Goal: Task Accomplishment & Management: Use online tool/utility

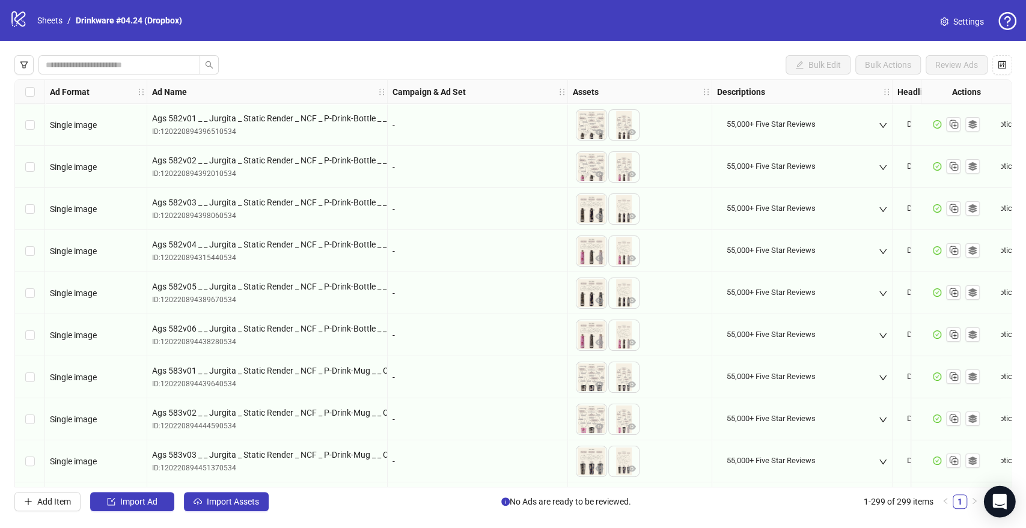
click at [998, 506] on icon "Open Intercom Messenger" at bounding box center [999, 502] width 14 height 16
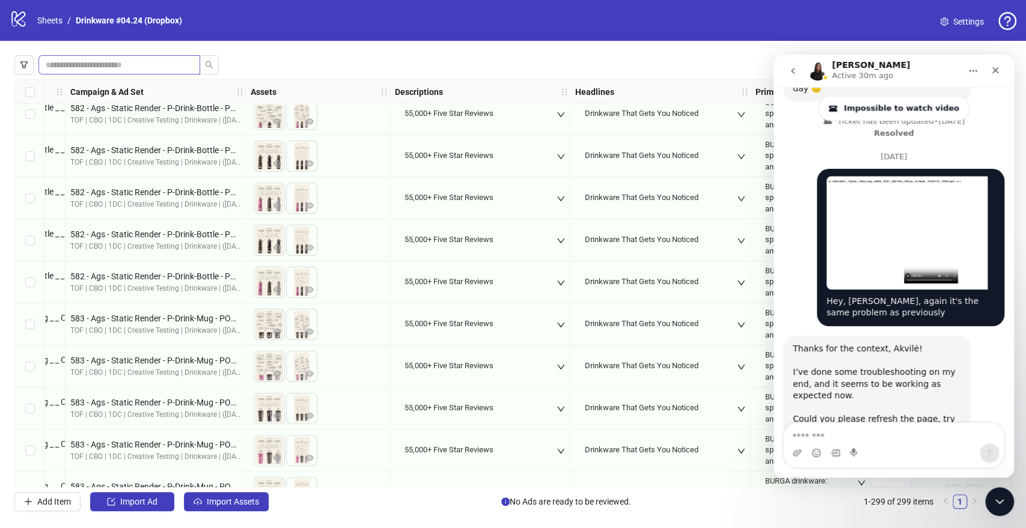
scroll to position [53, 0]
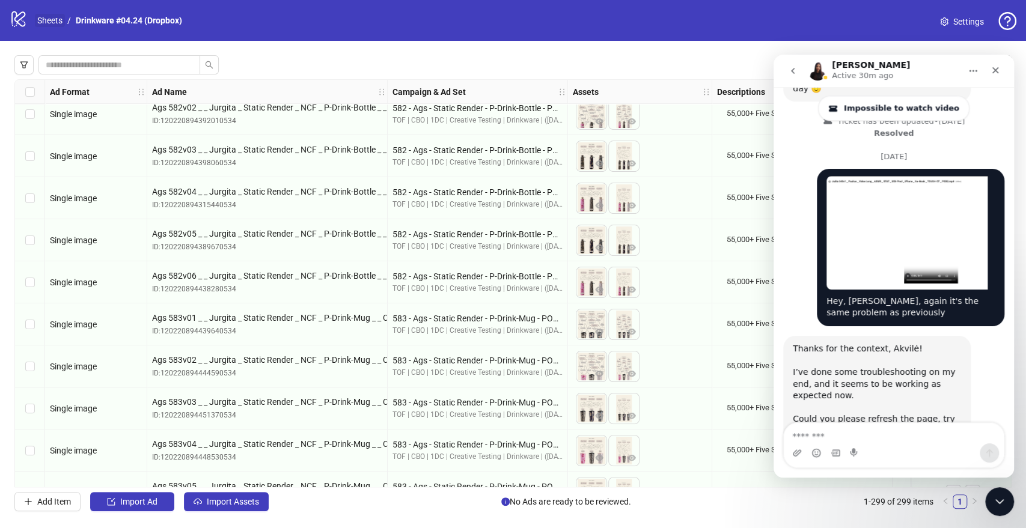
click at [52, 18] on link "Sheets" at bounding box center [50, 20] width 30 height 13
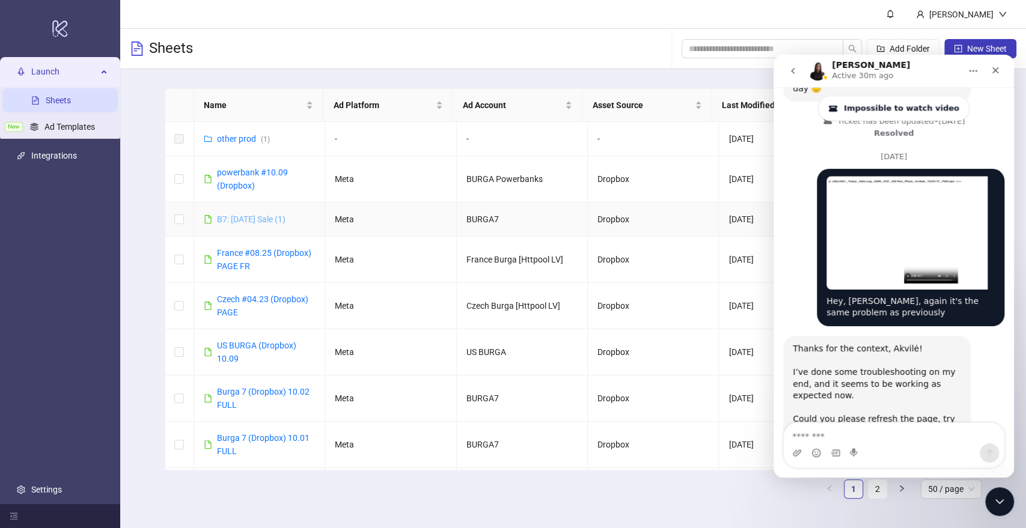
click at [258, 224] on link "B7: [DATE] Sale (1)" at bounding box center [251, 219] width 68 height 10
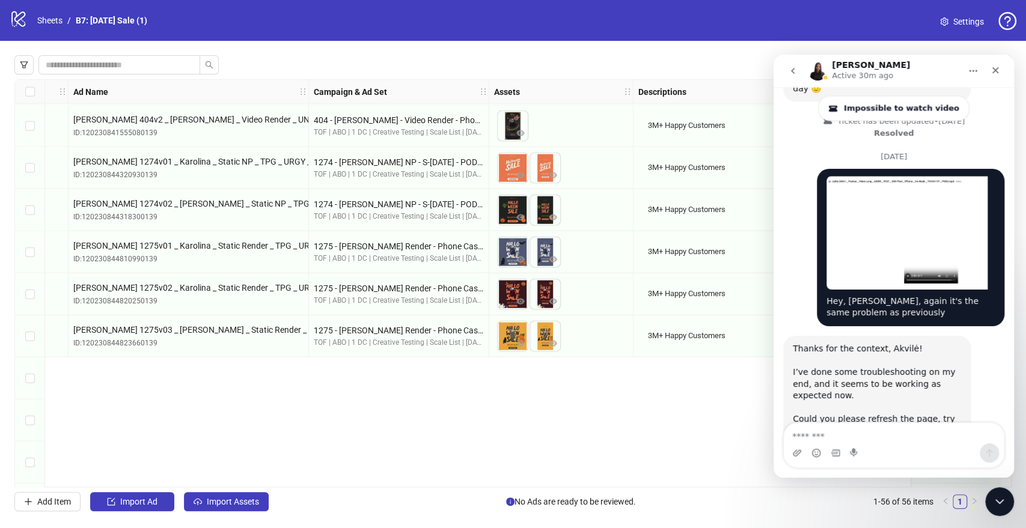
scroll to position [1613, 79]
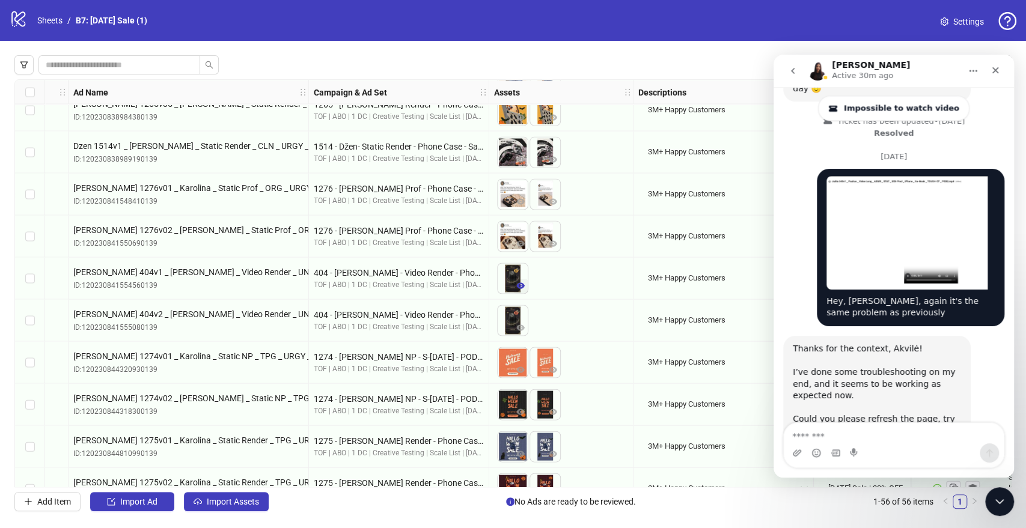
click at [519, 281] on icon "eye" at bounding box center [520, 285] width 8 height 8
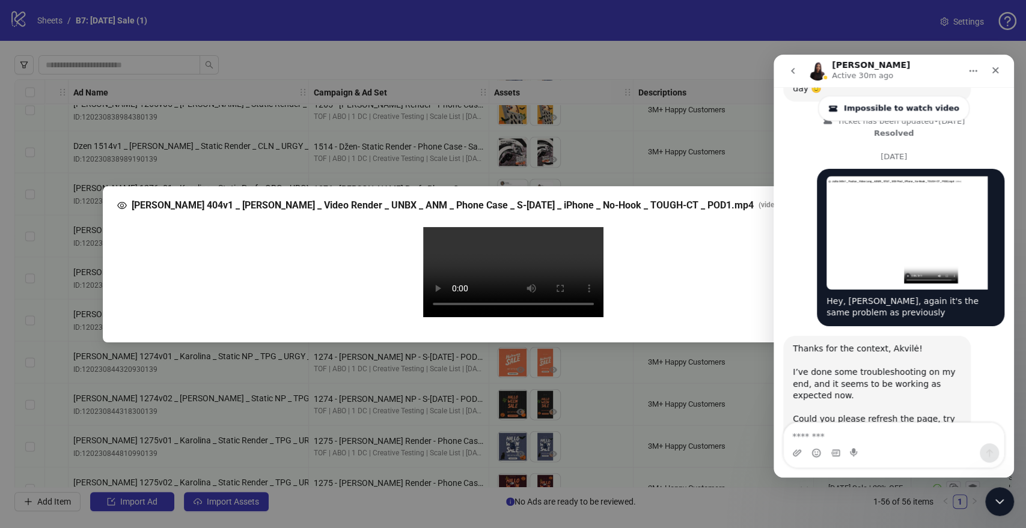
click at [482, 317] on video "Your browser does not support the video tag." at bounding box center [513, 272] width 180 height 90
click at [567, 252] on video "Your browser does not support the video tag." at bounding box center [513, 272] width 180 height 90
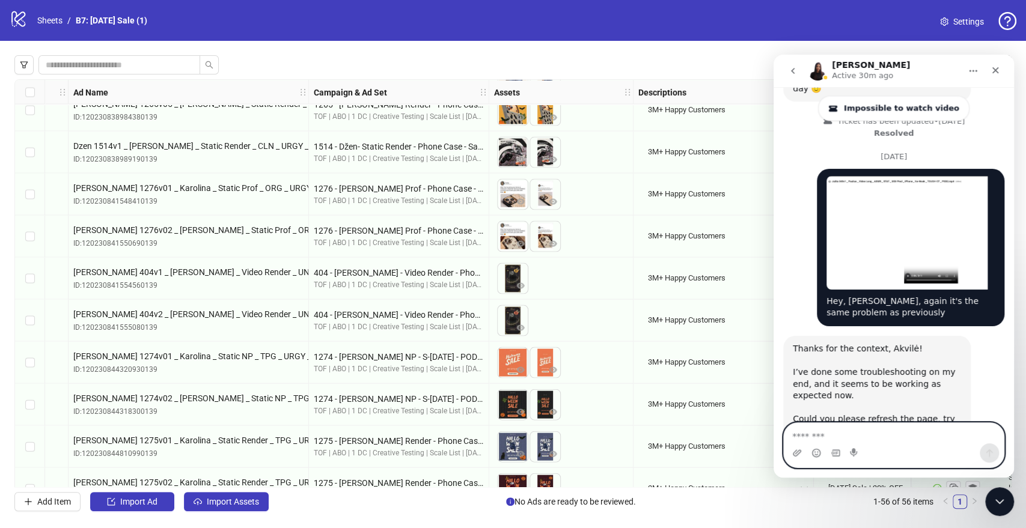
click at [835, 436] on textarea "Message…" at bounding box center [893, 433] width 220 height 20
type textarea "**********"
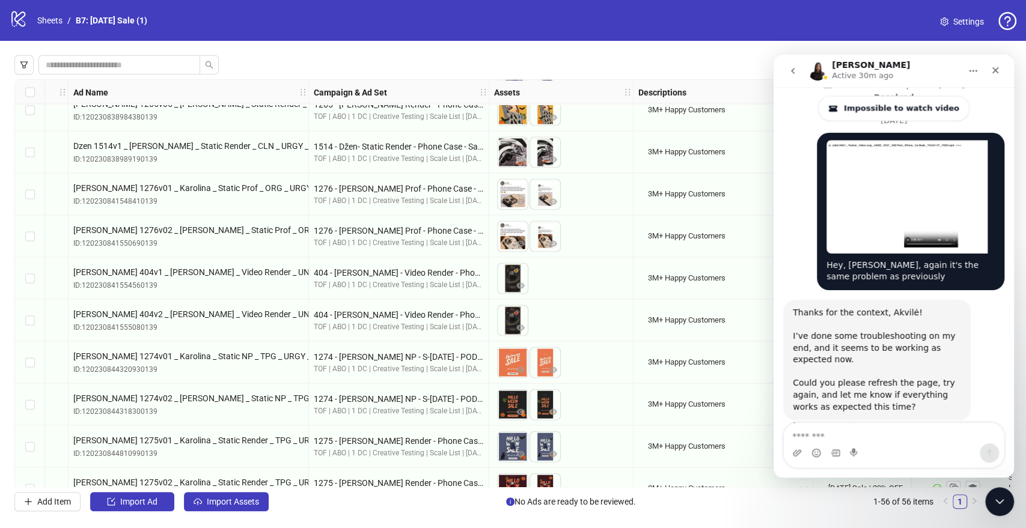
click at [789, 75] on icon "go back" at bounding box center [793, 71] width 10 height 10
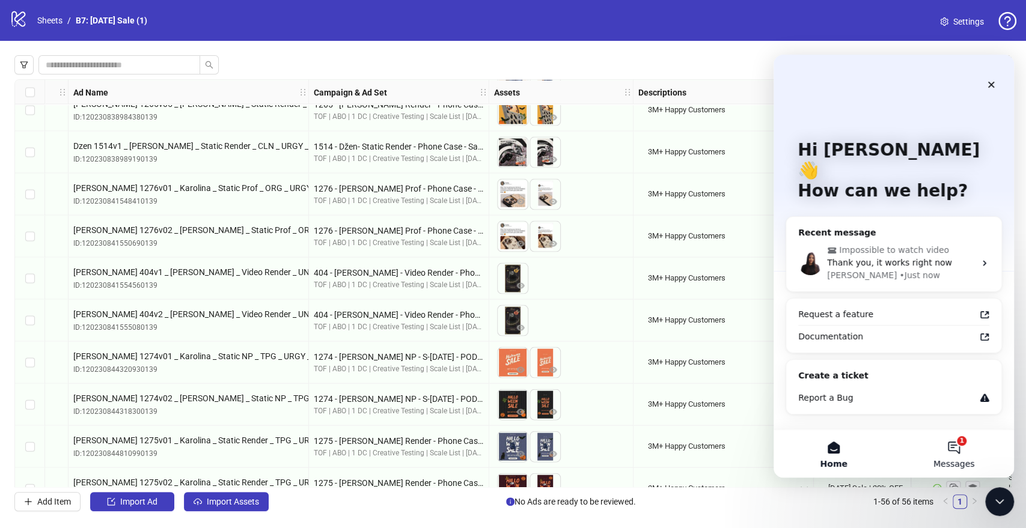
click at [944, 454] on button "1 Messages" at bounding box center [953, 454] width 120 height 48
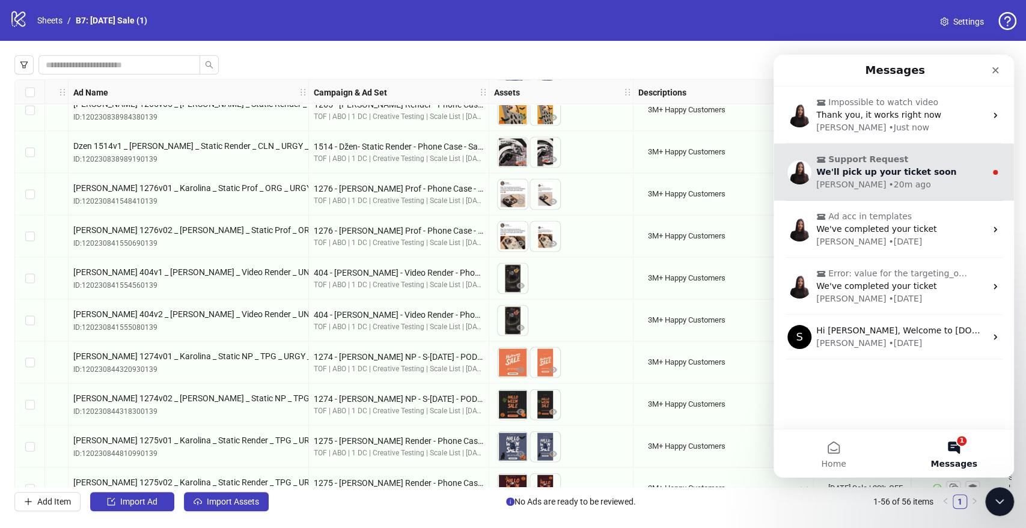
click at [926, 174] on span "We'll pick up your ticket soon" at bounding box center [886, 172] width 140 height 10
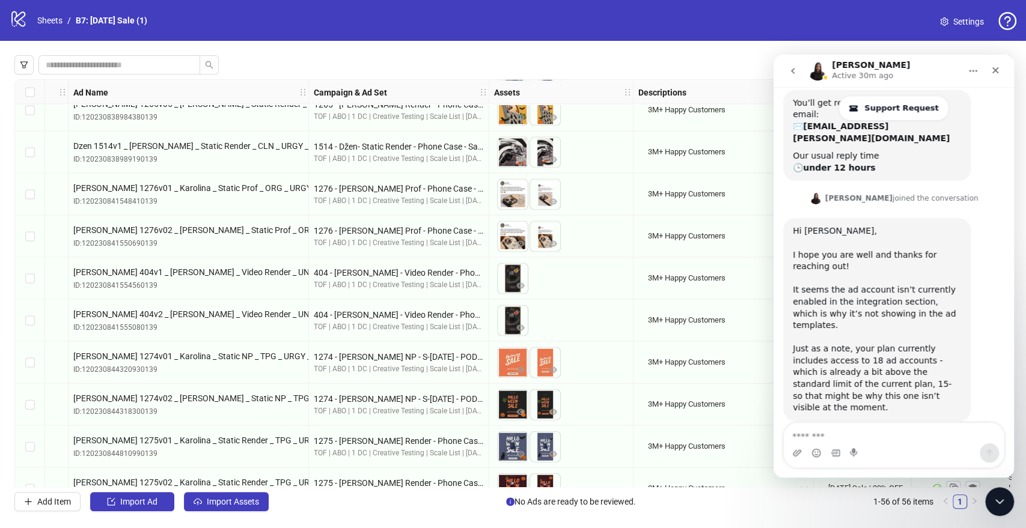
scroll to position [132, 0]
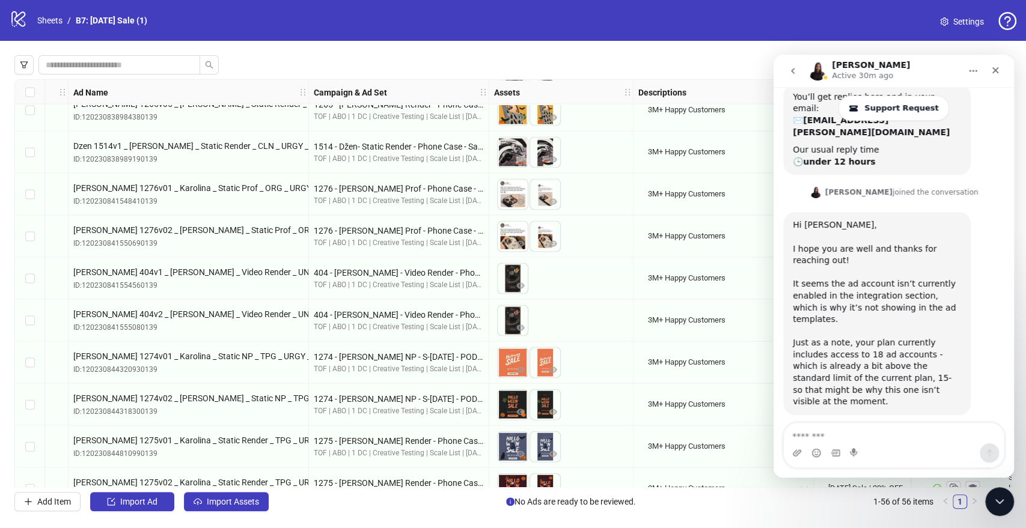
click at [789, 72] on icon "go back" at bounding box center [793, 71] width 10 height 10
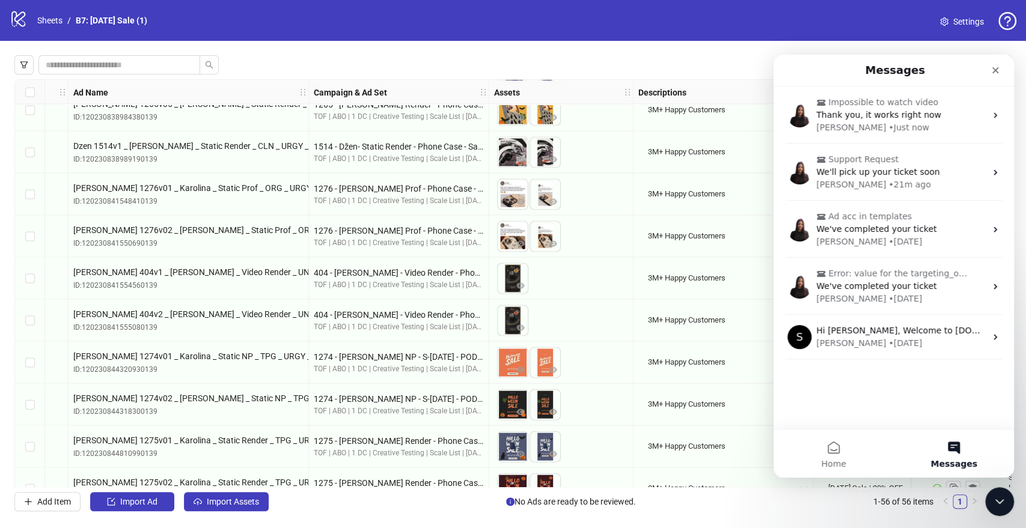
scroll to position [0, 0]
click at [732, 70] on div "Bulk Edit Bulk Actions Review Ads" at bounding box center [512, 64] width 997 height 19
click at [989, 73] on div "Close" at bounding box center [995, 70] width 22 height 22
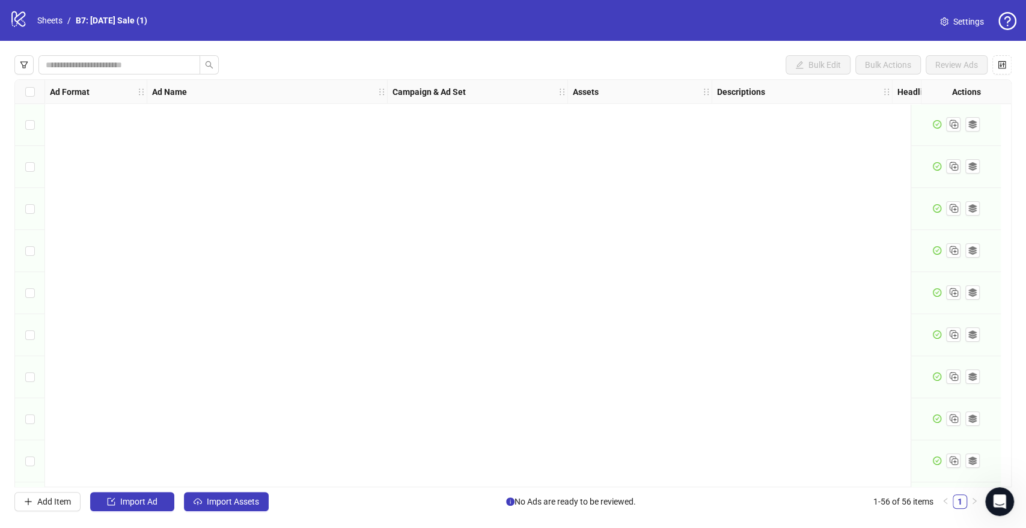
scroll to position [1977, 0]
